Goal: Navigation & Orientation: Understand site structure

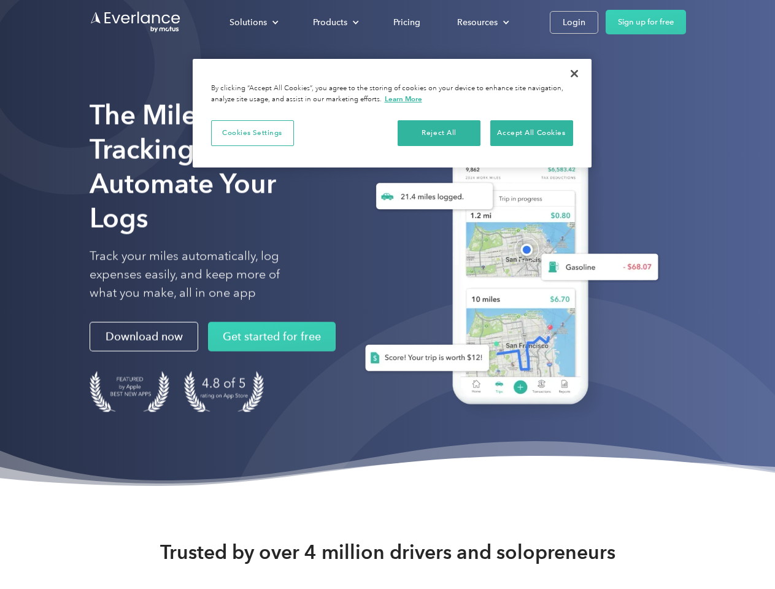
click at [254, 22] on div "Solutions" at bounding box center [248, 22] width 37 height 15
click at [335, 22] on div "Products" at bounding box center [330, 22] width 34 height 15
click at [482, 22] on div "Resources" at bounding box center [477, 22] width 41 height 15
click at [252, 133] on button "Cookies Settings" at bounding box center [252, 133] width 83 height 26
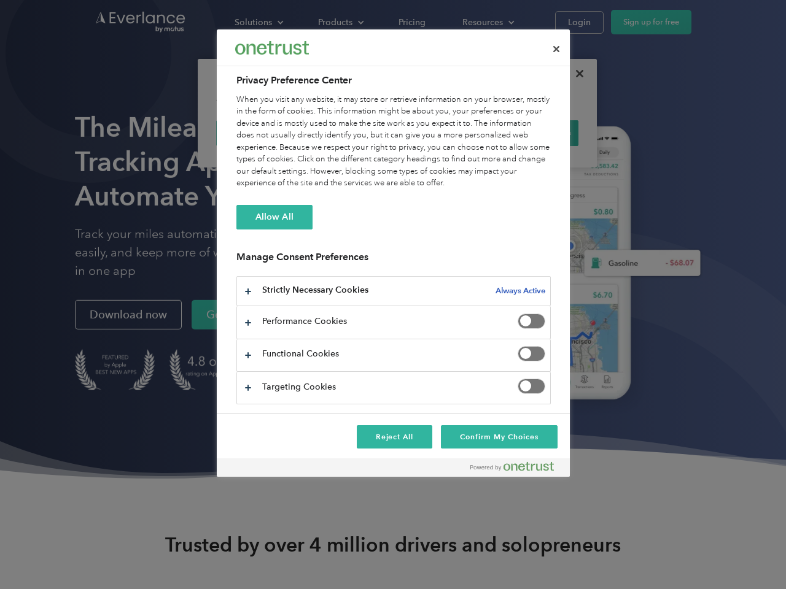
click at [440, 133] on div "When you visit any website, it may store or retrieve information on your browse…" at bounding box center [393, 142] width 314 height 96
click at [532, 133] on div "When you visit any website, it may store or retrieve information on your browse…" at bounding box center [393, 142] width 314 height 96
click at [575, 74] on div at bounding box center [393, 294] width 786 height 589
